Goal: Transaction & Acquisition: Download file/media

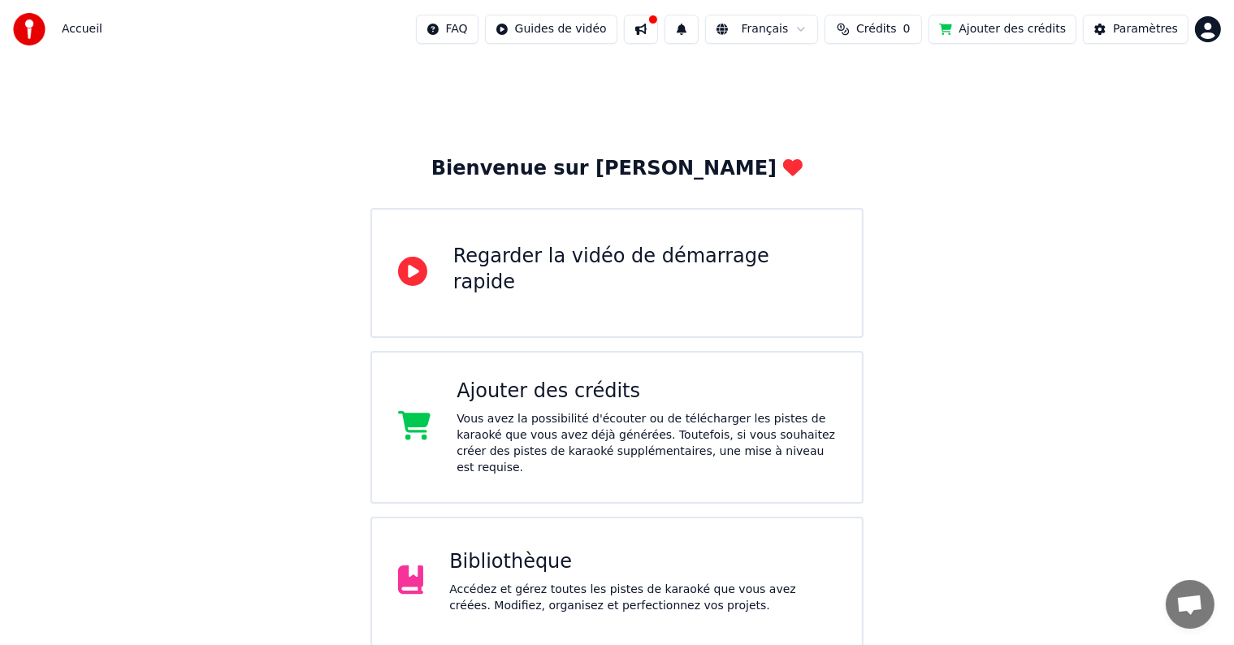
click at [527, 552] on div "Bibliothèque" at bounding box center [642, 562] width 387 height 26
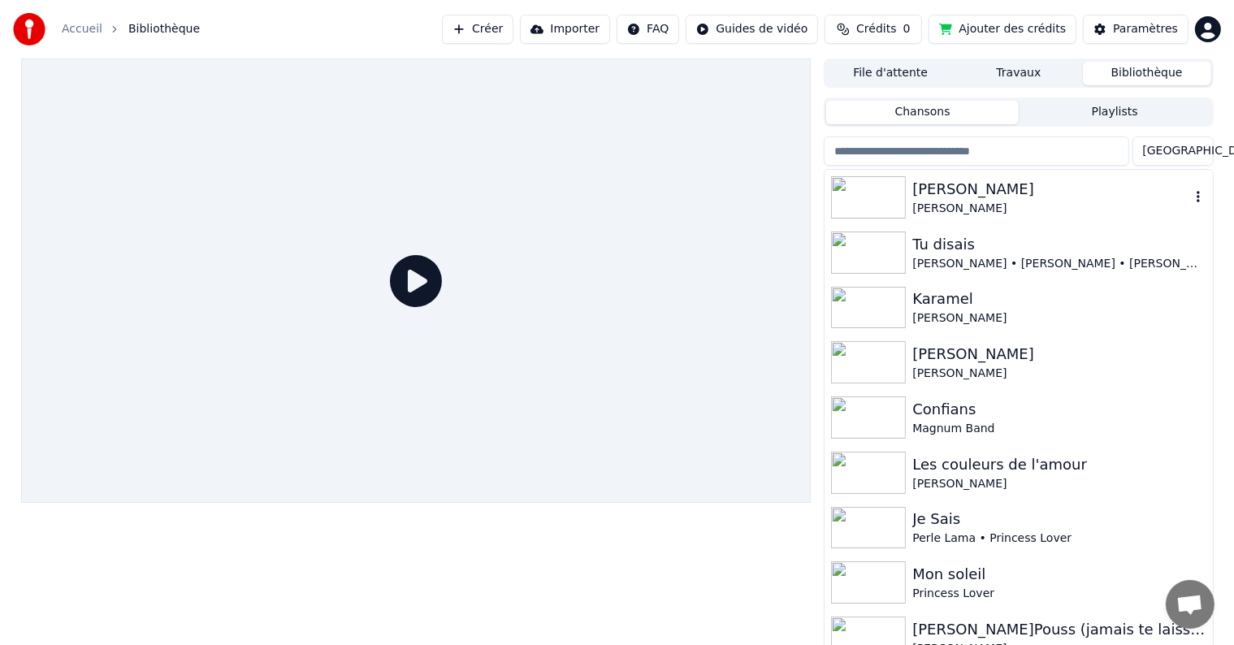
click at [938, 201] on div "[PERSON_NAME]" at bounding box center [1051, 209] width 277 height 16
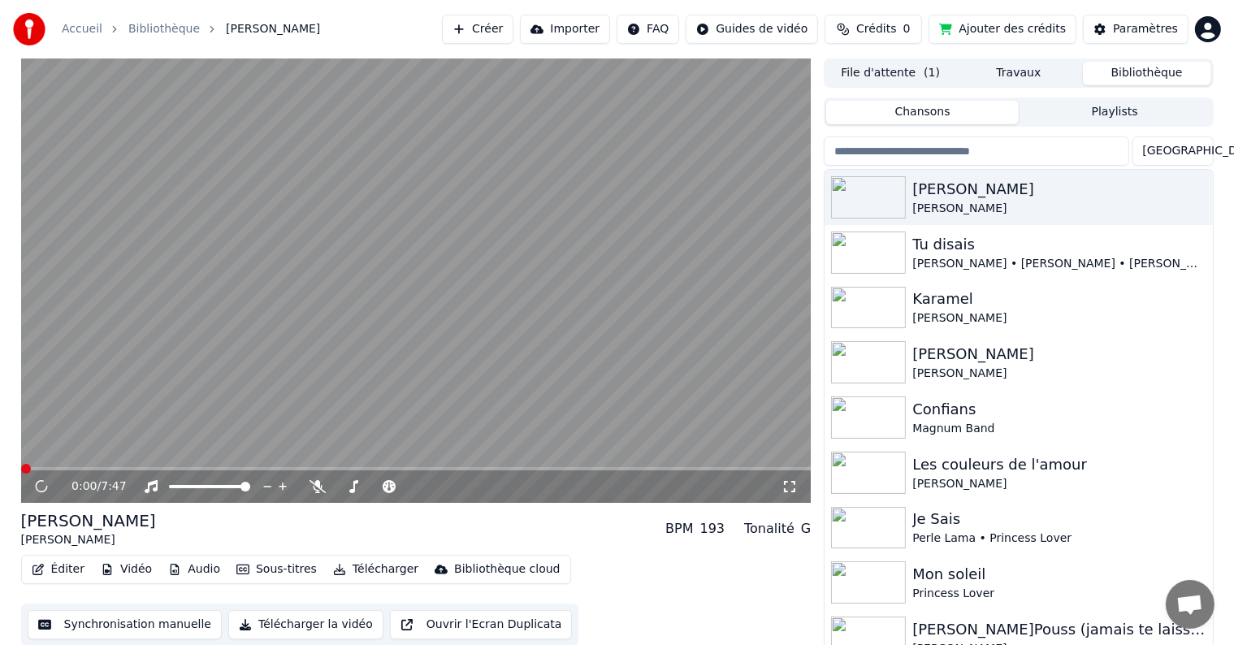
click at [371, 575] on button "Télécharger" at bounding box center [376, 569] width 98 height 23
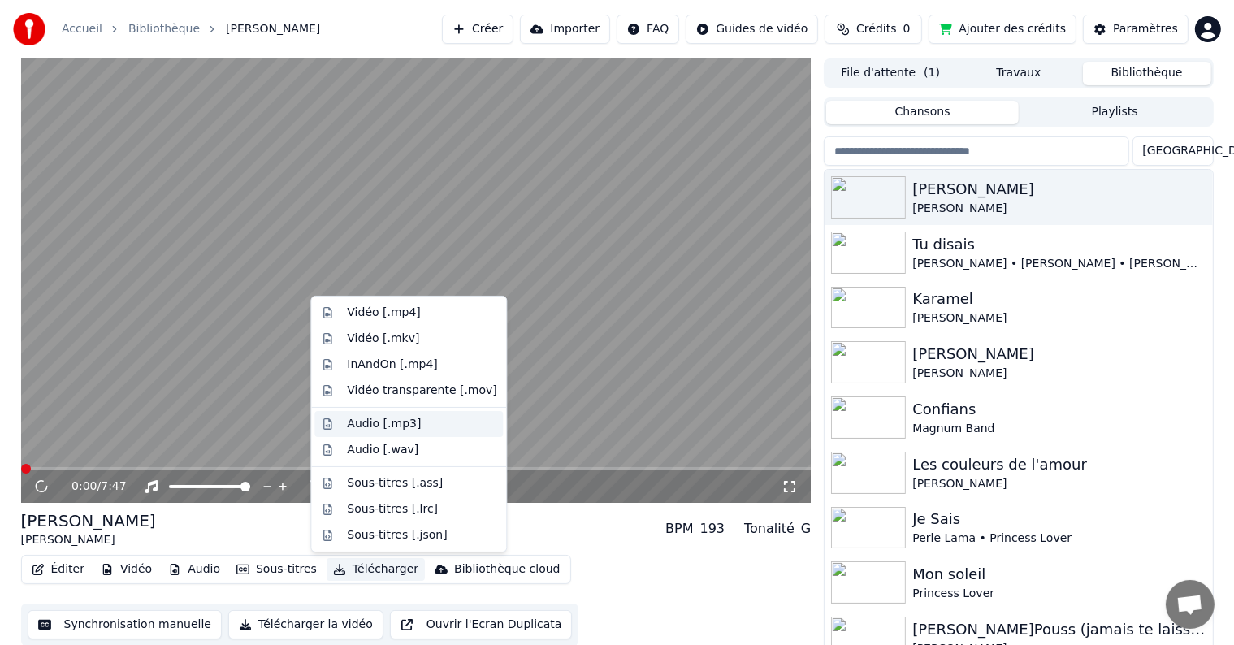
click at [392, 423] on div "Audio [.mp3]" at bounding box center [384, 424] width 74 height 16
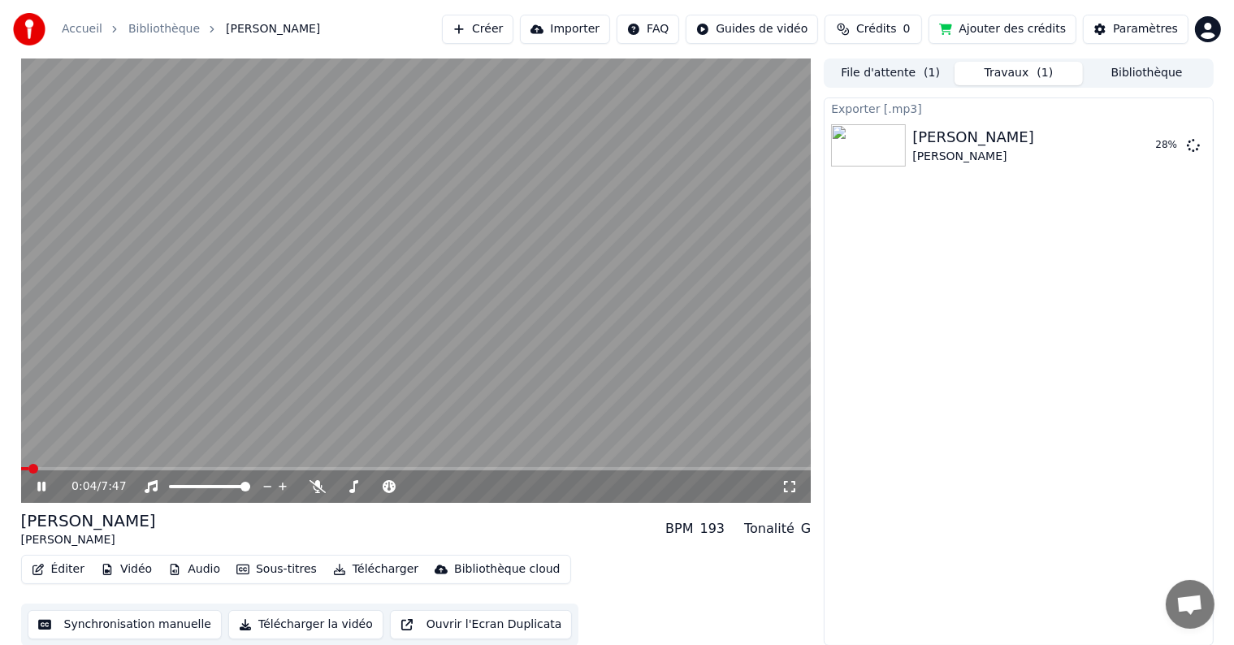
click at [112, 470] on span at bounding box center [416, 468] width 791 height 3
click at [162, 467] on span at bounding box center [416, 468] width 791 height 3
click at [35, 490] on icon at bounding box center [53, 486] width 38 height 13
click at [1171, 150] on button "Afficher" at bounding box center [1144, 145] width 72 height 29
